Goal: Communication & Community: Answer question/provide support

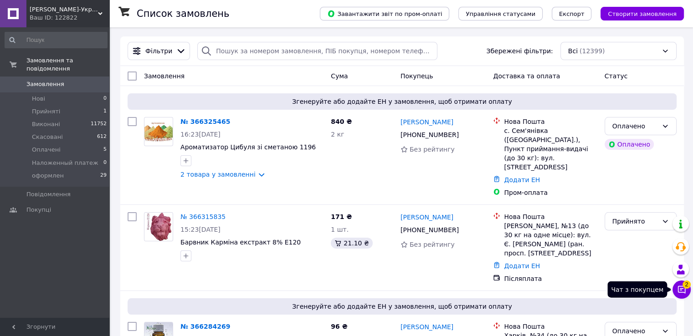
click at [686, 292] on icon at bounding box center [681, 289] width 9 height 9
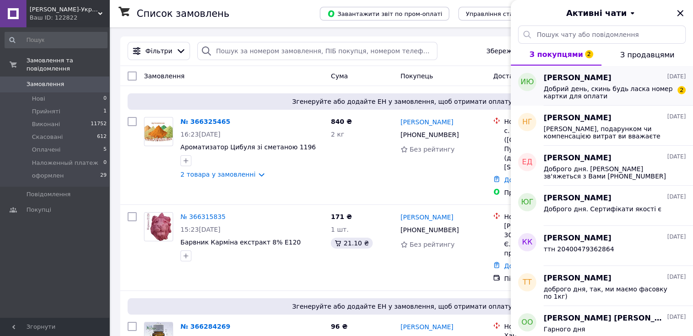
click at [633, 97] on span "Добрий день, скинь будь ласка номер картки для оплати" at bounding box center [607, 92] width 129 height 15
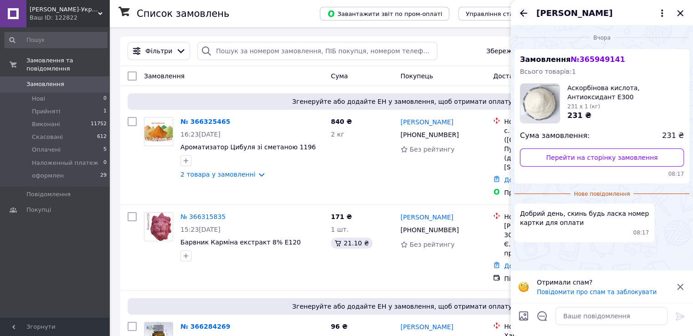
click at [521, 13] on icon "Назад" at bounding box center [523, 13] width 7 height 7
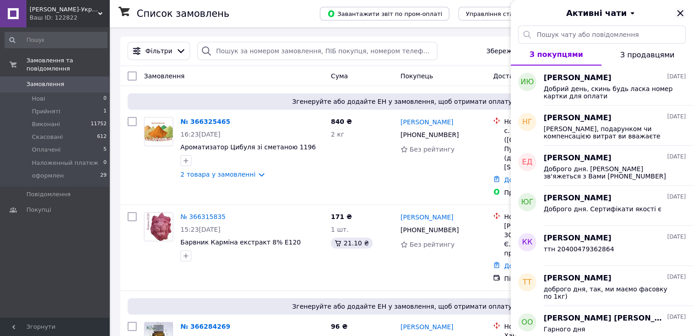
click at [678, 12] on icon "Закрити" at bounding box center [680, 13] width 11 height 11
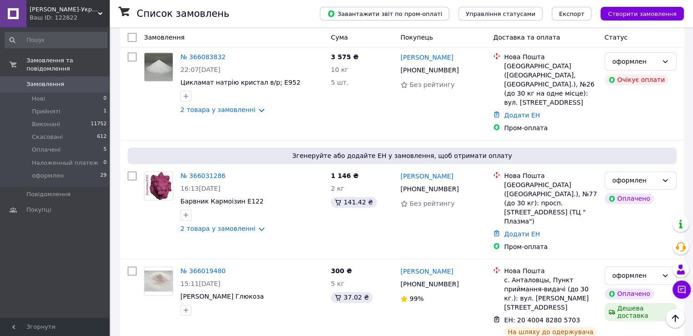
scroll to position [1184, 0]
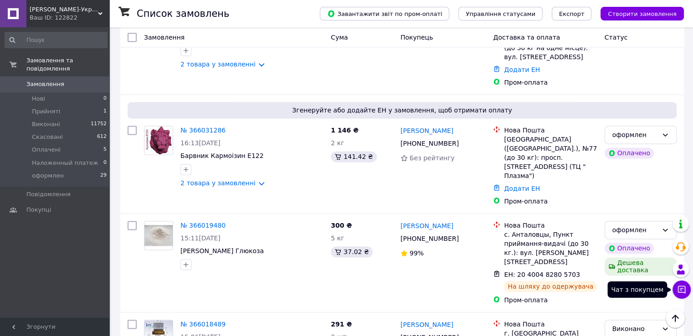
click at [685, 295] on button "Чат з покупцем" at bounding box center [681, 290] width 18 height 18
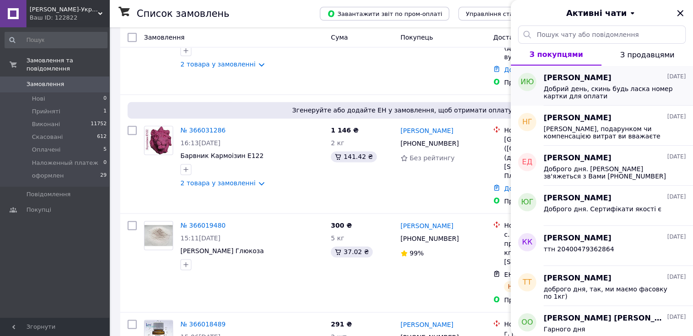
click at [574, 84] on div "Добрий день, скинь будь ласка номер картки для оплати" at bounding box center [614, 91] width 142 height 16
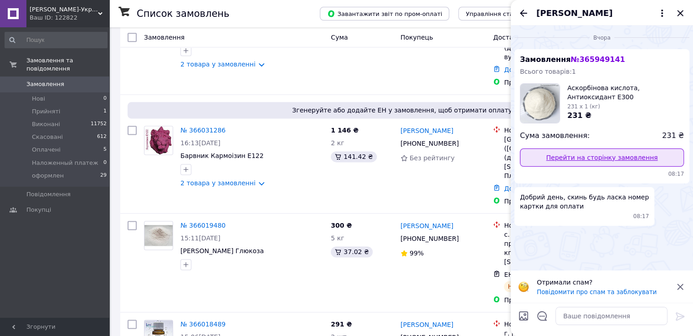
click at [558, 161] on link "Перейти на сторінку замовлення" at bounding box center [602, 157] width 164 height 18
click at [570, 313] on textarea at bounding box center [611, 316] width 112 height 18
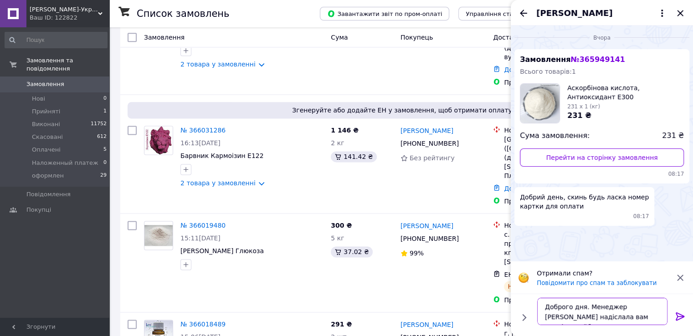
type textarea "Доброго дня. Менеджер Олександра надіслала вам данні на вайбер"
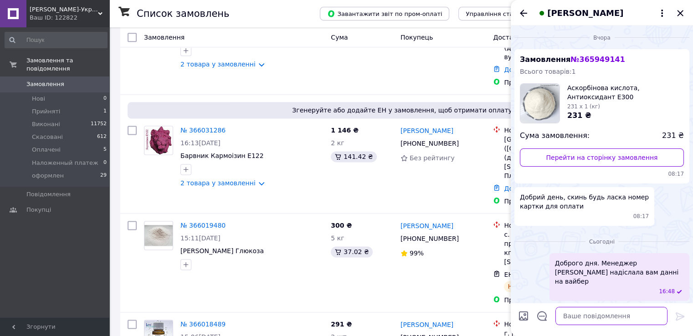
paste textarea "амовлення 14105 Аскорбінова сума 231,00 грн. Отримувач Компанія Лев-Україна ТОВ…"
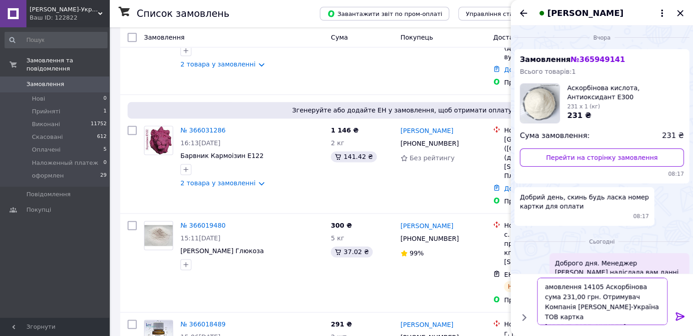
click at [543, 287] on textarea "амовлення 14105 Аскорбінова сума 231,00 грн. Отримувач Компанія Лев-Україна ТОВ…" at bounding box center [602, 301] width 130 height 47
type textarea "Замовлення 14105 Аскорбінова сума 231,00 грн. Отримувач Компанія Лев-Україна ТО…"
click at [676, 319] on icon at bounding box center [679, 316] width 9 height 8
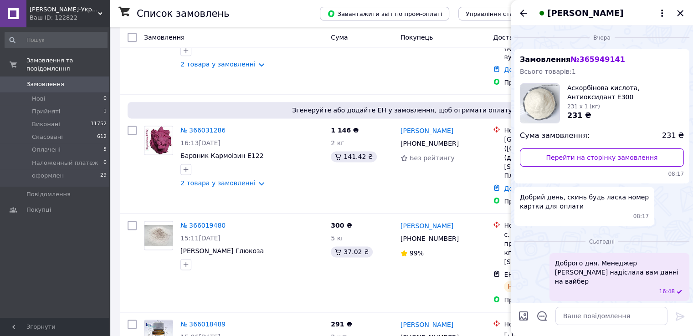
scroll to position [44, 0]
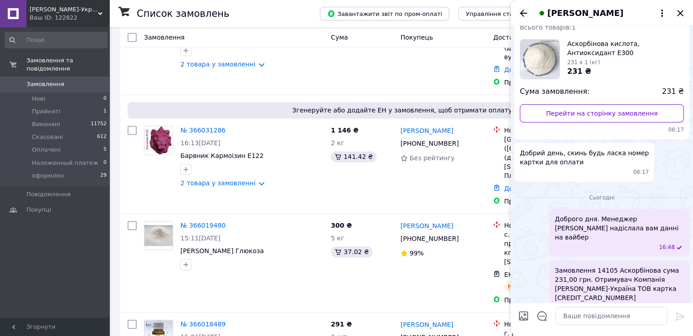
click at [521, 15] on icon "Назад" at bounding box center [523, 13] width 11 height 11
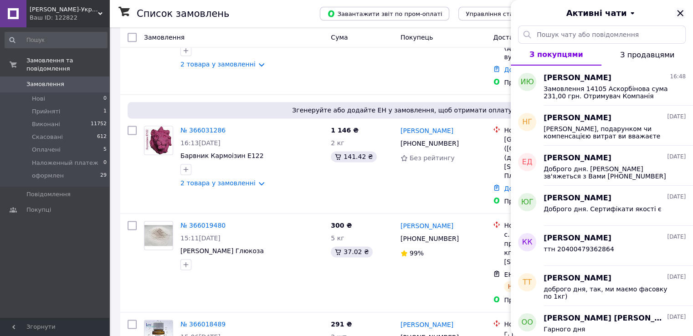
click at [680, 14] on icon "Закрити" at bounding box center [680, 13] width 11 height 11
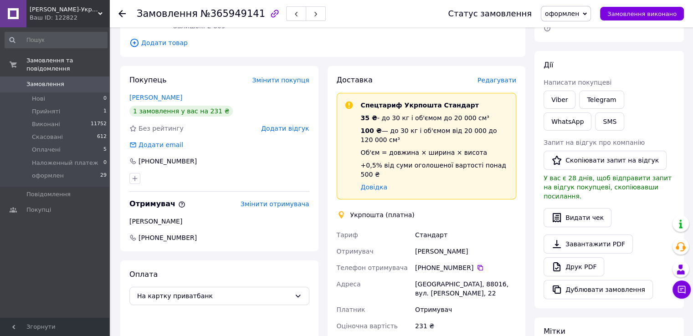
scroll to position [182, 0]
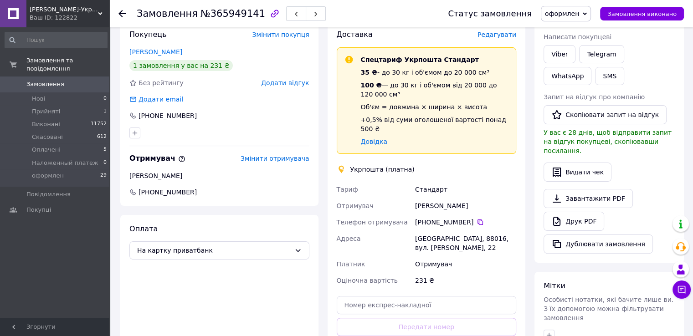
click at [118, 10] on icon at bounding box center [121, 13] width 7 height 7
